Goal: Obtain resource: Download file/media

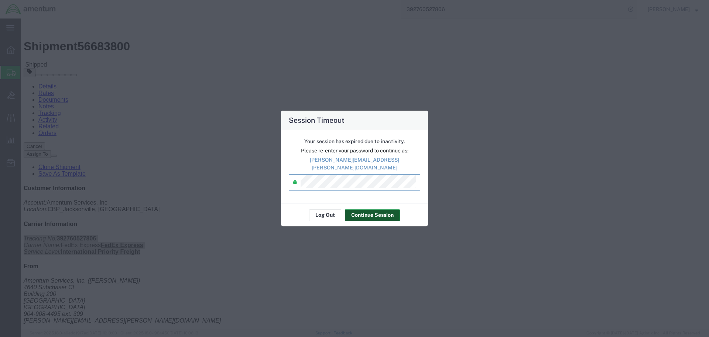
click at [363, 212] on button "Continue Session" at bounding box center [372, 215] width 55 height 12
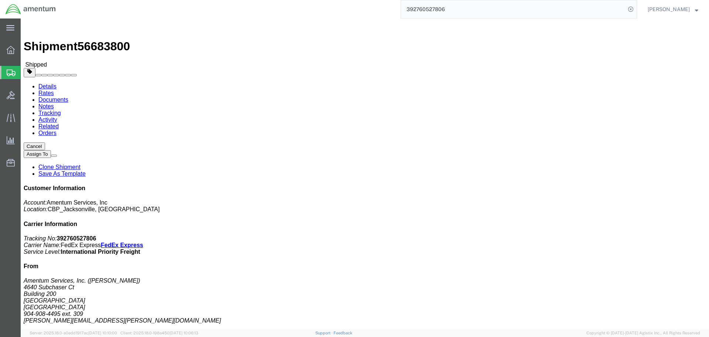
click div "Shipment Detail Ship From Amentum Services, Inc. ([PERSON_NAME]) [STREET_ADDRES…"
click div "Ship From Amentum Services, Inc. ([PERSON_NAME]) [STREET_ADDRESS] 904-908-4495 …"
click div "Leg 1 - Air"
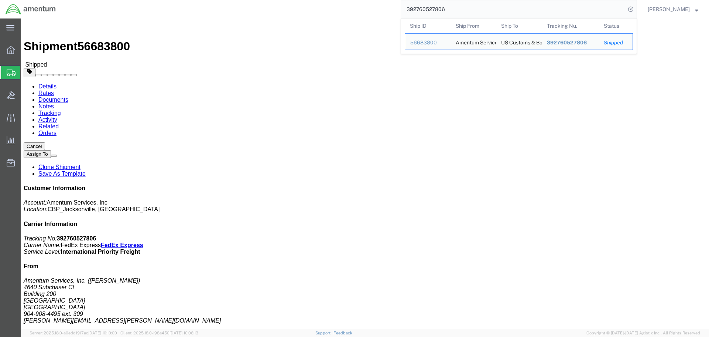
click at [591, 8] on input "392760527806" at bounding box center [513, 9] width 225 height 18
drag, startPoint x: 407, startPoint y: 14, endPoint x: 365, endPoint y: 14, distance: 41.7
click at [367, 14] on div "392760527806 Ship ID Ship From Ship To Tracking Nu. Status Ship ID 56683800 Shi…" at bounding box center [349, 9] width 576 height 18
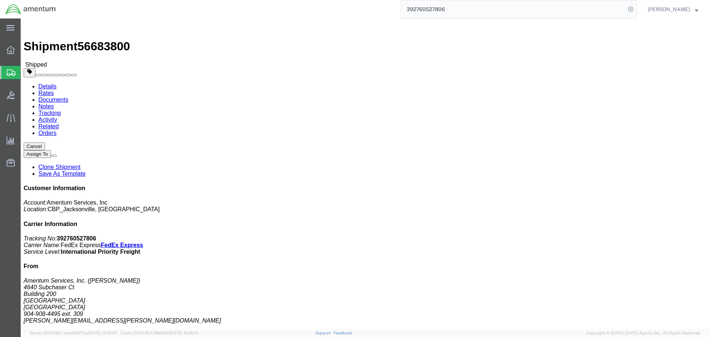
click at [478, 6] on input "392760527806" at bounding box center [513, 9] width 225 height 18
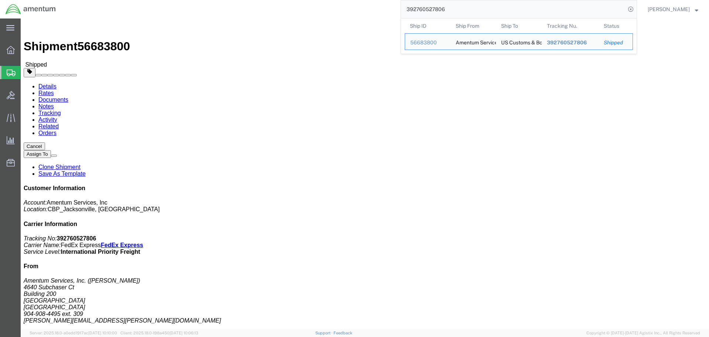
click at [481, 10] on input "392760527806" at bounding box center [513, 9] width 225 height 18
click at [481, 11] on input "392760527806" at bounding box center [513, 9] width 225 height 18
paste input "80704956"
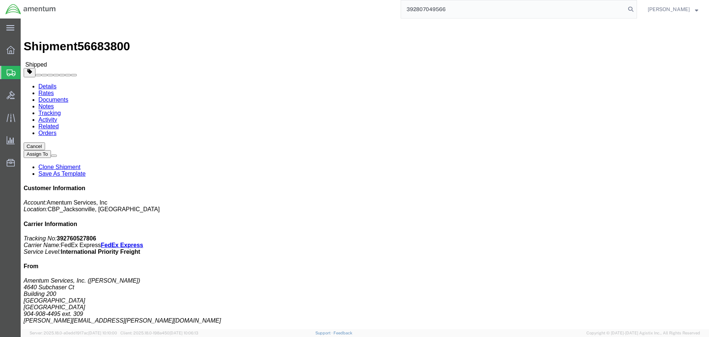
type input "392807049566"
click div "Ship From Amentum Services, Inc. ([PERSON_NAME]) [STREET_ADDRESS] 904-908-4495 …"
click link "Documents"
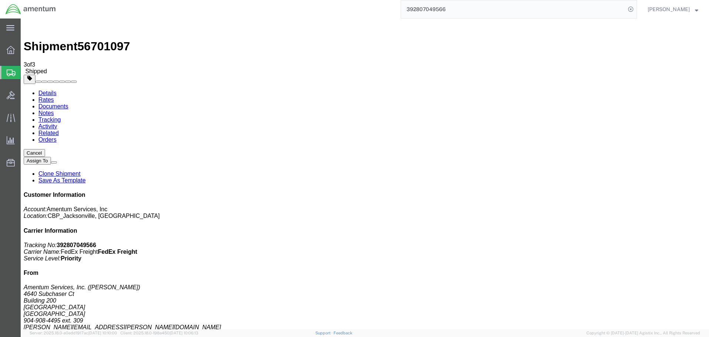
checkbox input "true"
